Goal: Information Seeking & Learning: Learn about a topic

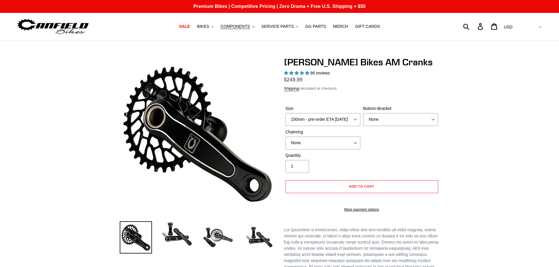
select select "highest-rating"
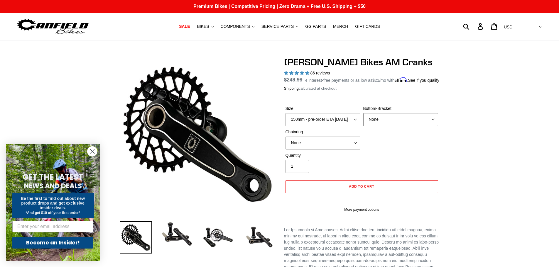
click at [397, 126] on select "None BSA Threaded 68/73mm Press Fit PF92" at bounding box center [400, 119] width 75 height 13
click at [401, 126] on select "None BSA Threaded 68/73mm Press Fit PF92" at bounding box center [400, 119] width 75 height 13
select select "BSA Threaded 68/73mm"
click at [363, 120] on select "None BSA Threaded 68/73mm Press Fit PF92" at bounding box center [400, 119] width 75 height 13
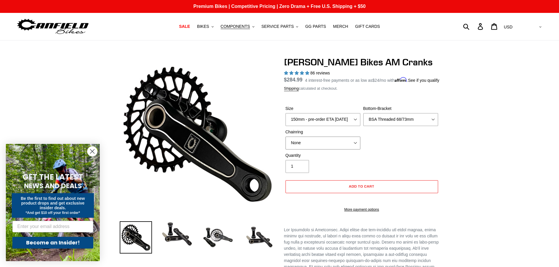
click at [335, 150] on select "None 30t Round (Boost 148) 30t Oval (Boost 148) 32t Round (Boost 148) 32t Oval …" at bounding box center [322, 143] width 75 height 13
select select "34t Round (Boost 148)"
click at [285, 143] on select "None 30t Round (Boost 148) 30t Oval (Boost 148) 32t Round (Boost 148) 32t Oval …" at bounding box center [322, 143] width 75 height 13
click at [348, 123] on select "150mm - pre-order ETA [DATE] 155mm - pre-order ETA [DATE] 160mm - pre-order ETA…" at bounding box center [322, 119] width 75 height 13
click at [285, 120] on select "150mm - pre-order ETA [DATE] 155mm - pre-order ETA [DATE] 160mm - pre-order ETA…" at bounding box center [322, 119] width 75 height 13
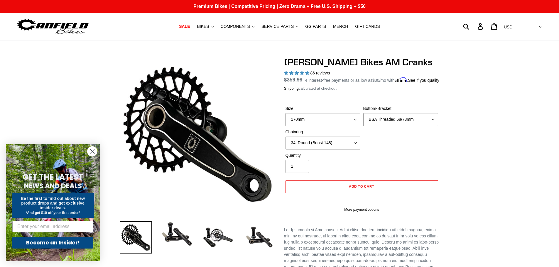
click at [352, 125] on select "150mm - pre-order ETA [DATE] 155mm - pre-order ETA [DATE] 160mm - pre-order ETA…" at bounding box center [322, 119] width 75 height 13
click at [285, 120] on select "150mm - pre-order ETA [DATE] 155mm - pre-order ETA [DATE] 160mm - pre-order ETA…" at bounding box center [322, 119] width 75 height 13
click at [346, 126] on select "150mm - pre-order ETA [DATE] 155mm - pre-order ETA [DATE] 160mm - pre-order ETA…" at bounding box center [322, 119] width 75 height 13
click at [285, 120] on select "150mm - pre-order ETA [DATE] 155mm - pre-order ETA [DATE] 160mm - pre-order ETA…" at bounding box center [322, 119] width 75 height 13
click at [340, 126] on select "150mm - pre-order ETA [DATE] 155mm - pre-order ETA [DATE] 160mm - pre-order ETA…" at bounding box center [322, 119] width 75 height 13
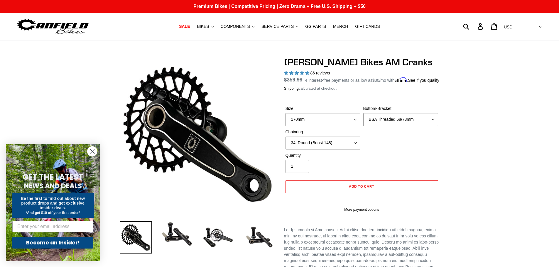
select select "160mm - pre-order ETA [DATE]"
click at [285, 120] on select "150mm - pre-order ETA [DATE] 155mm - pre-order ETA [DATE] 160mm - pre-order ETA…" at bounding box center [322, 119] width 75 height 13
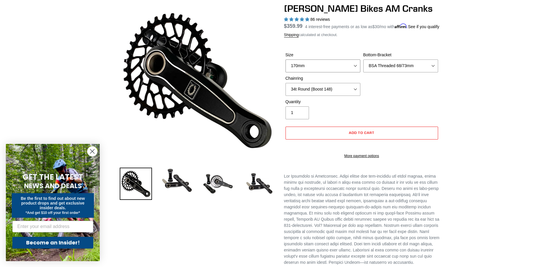
scroll to position [29, 0]
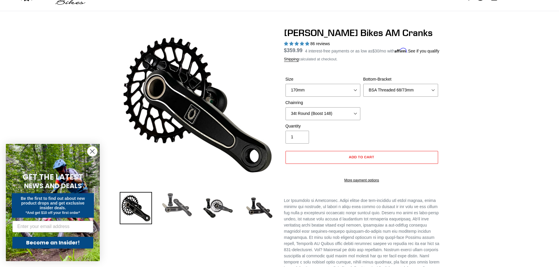
click at [166, 206] on img at bounding box center [177, 205] width 32 height 26
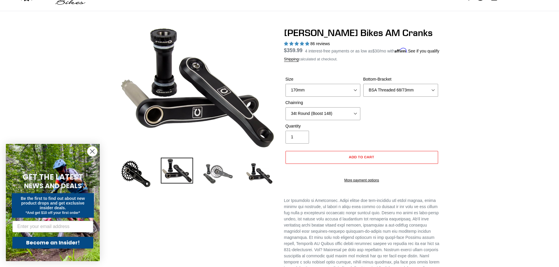
click at [221, 176] on img at bounding box center [218, 174] width 32 height 32
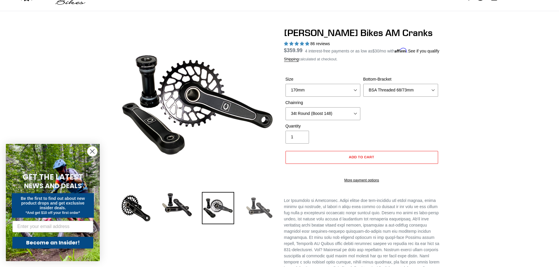
click at [257, 203] on img at bounding box center [259, 208] width 32 height 32
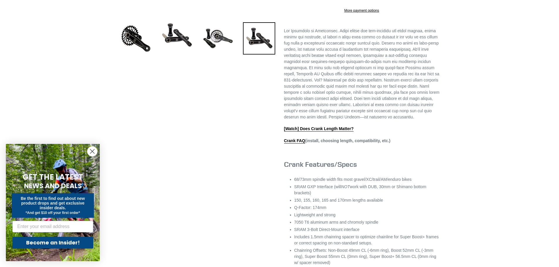
scroll to position [205, 0]
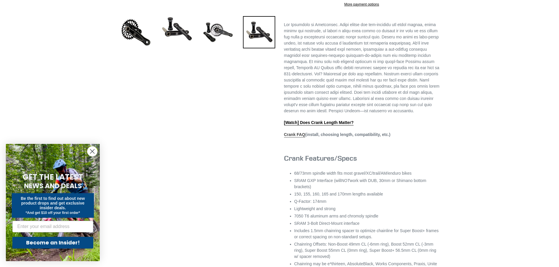
click at [289, 138] on link "Crank FAQ" at bounding box center [294, 134] width 21 height 5
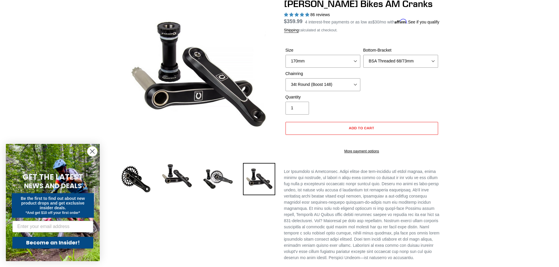
scroll to position [0, 0]
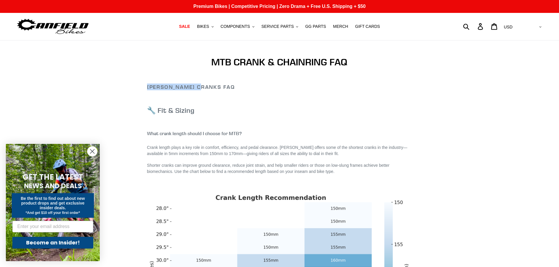
drag, startPoint x: 145, startPoint y: 86, endPoint x: 202, endPoint y: 87, distance: 56.6
